Goal: Task Accomplishment & Management: Manage account settings

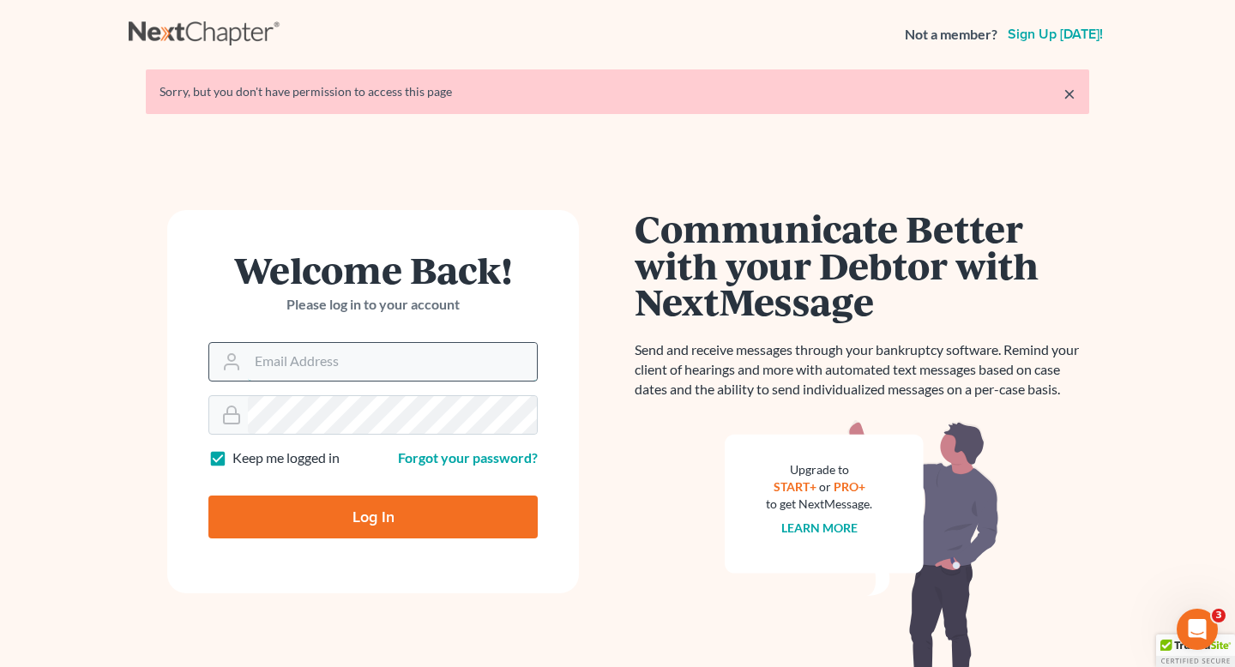
click at [349, 364] on input "Email Address" at bounding box center [392, 362] width 289 height 38
type input "njohannesian0929@email.campbell.edu"
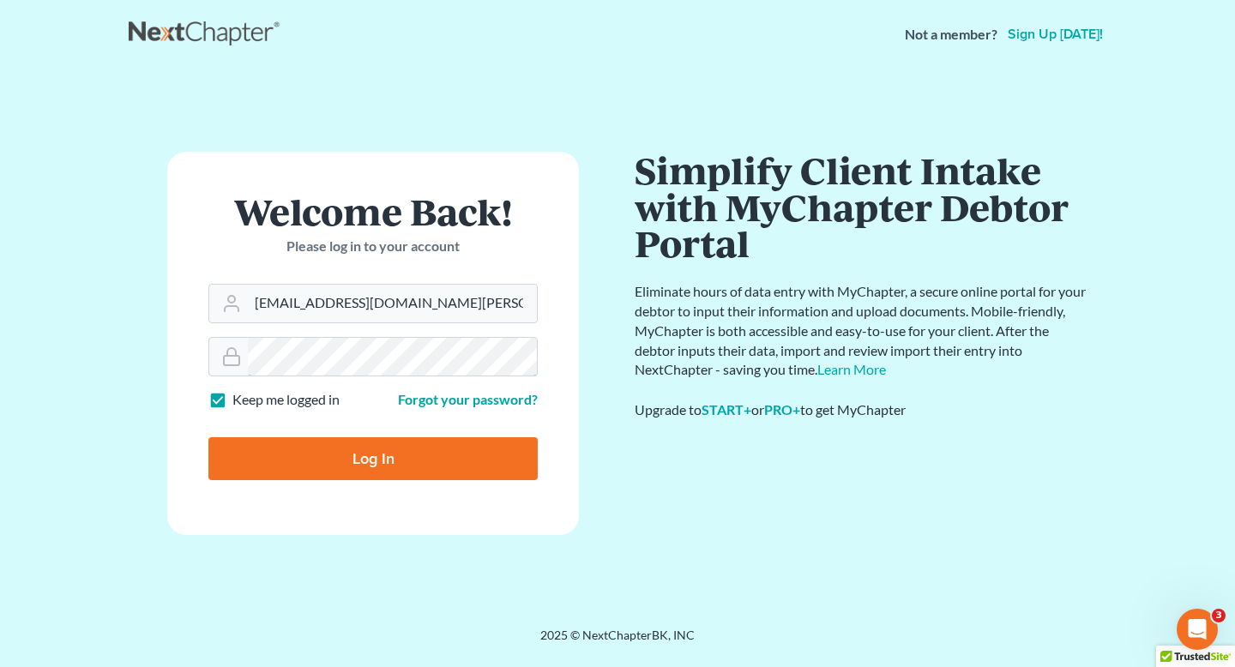
click at [208, 437] on input "Log In" at bounding box center [372, 458] width 329 height 43
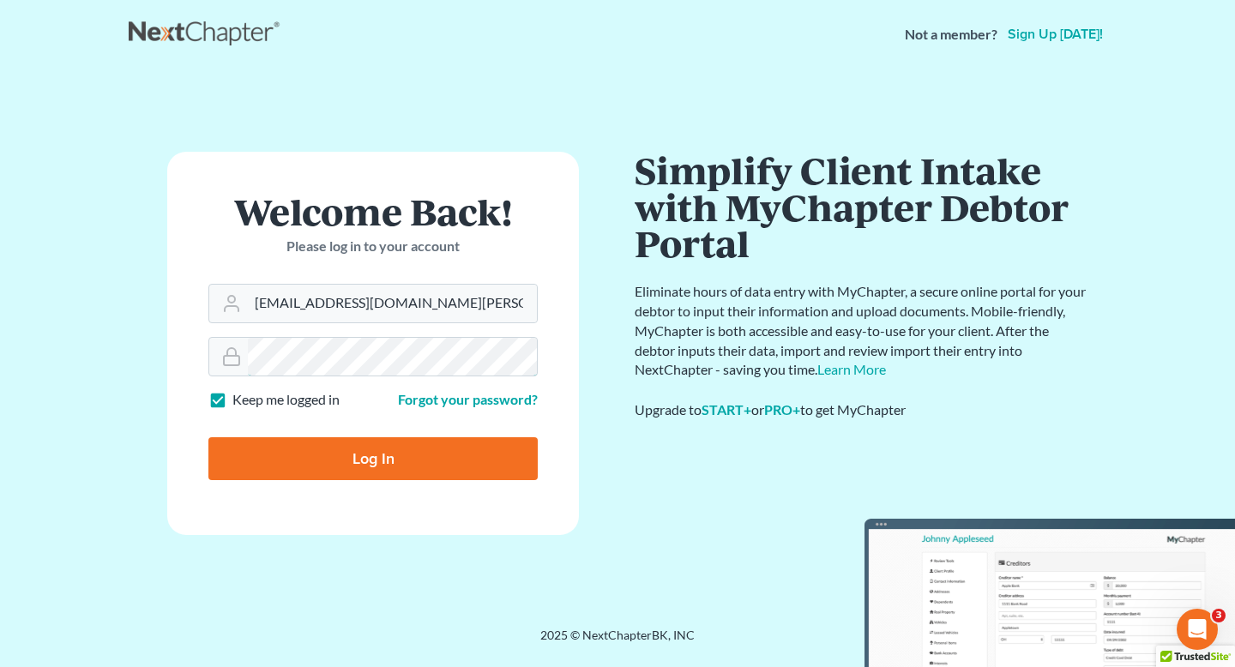
type input "Thinking..."
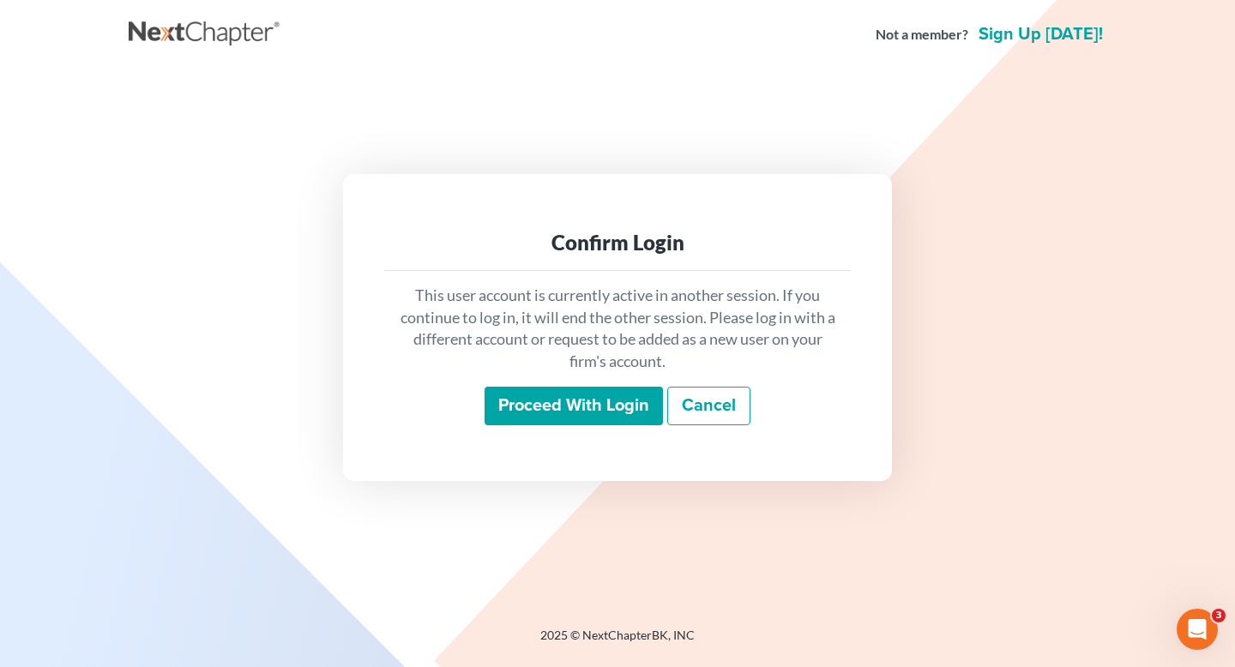
click at [716, 417] on link "Cancel" at bounding box center [708, 406] width 83 height 39
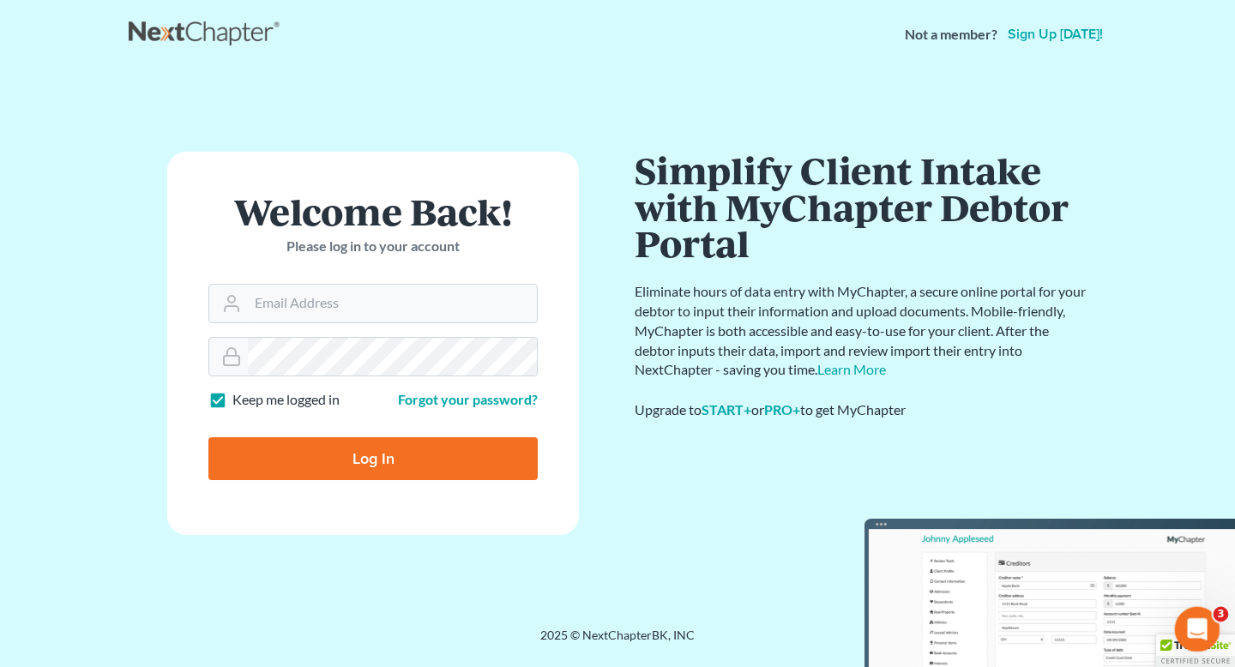
click at [1208, 636] on div "Open Intercom Messenger" at bounding box center [1194, 627] width 57 height 57
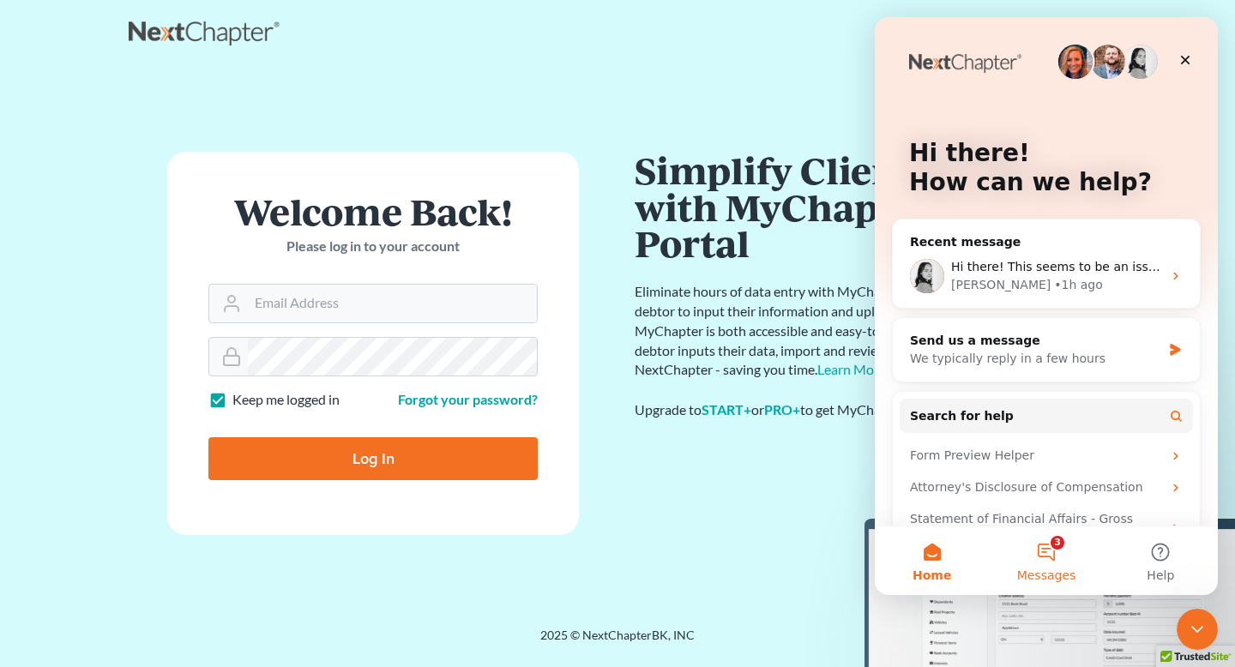
click at [1050, 558] on button "3 Messages" at bounding box center [1046, 561] width 114 height 69
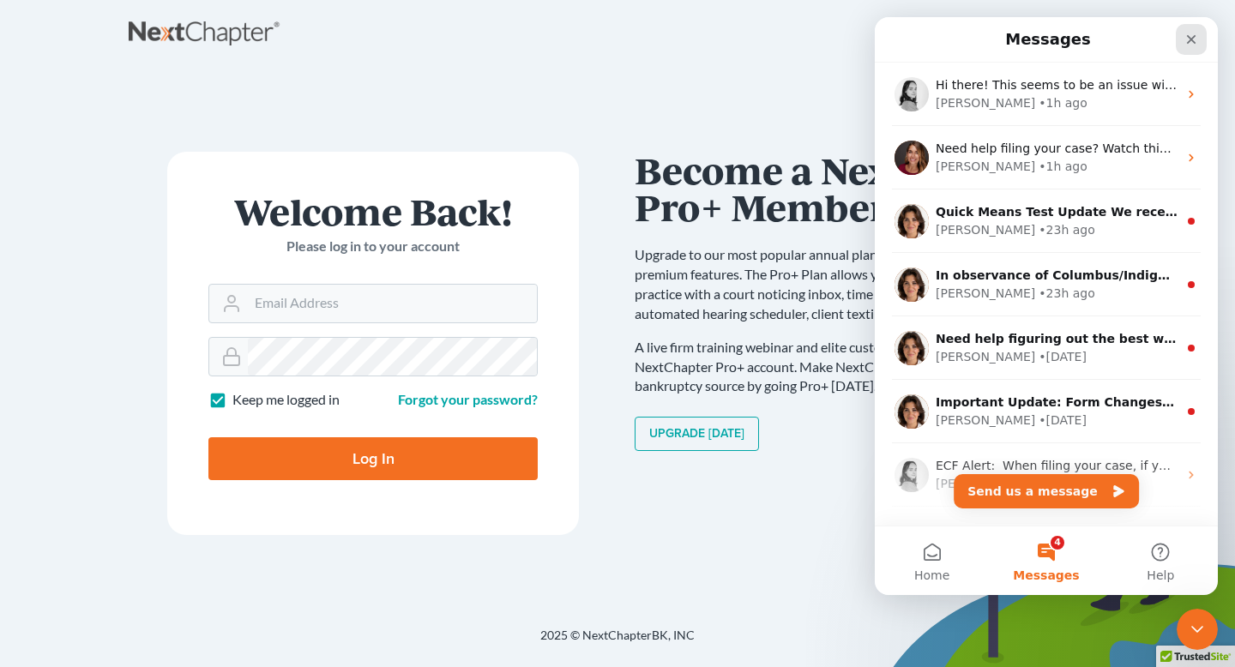
click at [1199, 35] on div "Close" at bounding box center [1191, 39] width 31 height 31
